Goal: Task Accomplishment & Management: Manage account settings

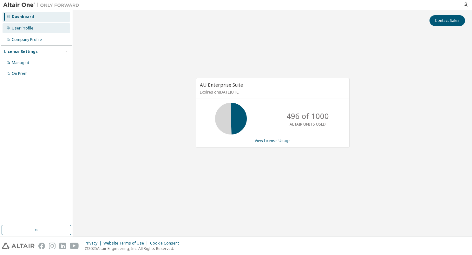
click at [37, 32] on div "User Profile" at bounding box center [37, 28] width 68 height 10
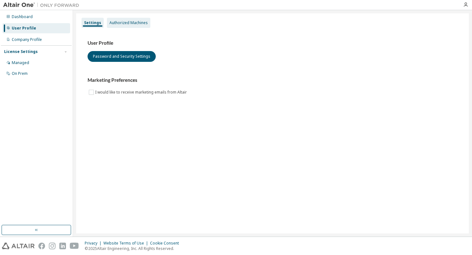
click at [134, 20] on div "Authorized Machines" at bounding box center [129, 22] width 38 height 5
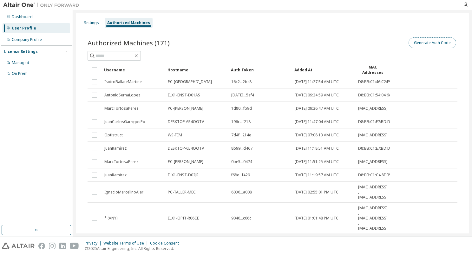
click at [428, 46] on button "Generate Auth Code" at bounding box center [433, 42] width 48 height 11
